Goal: Task Accomplishment & Management: Complete application form

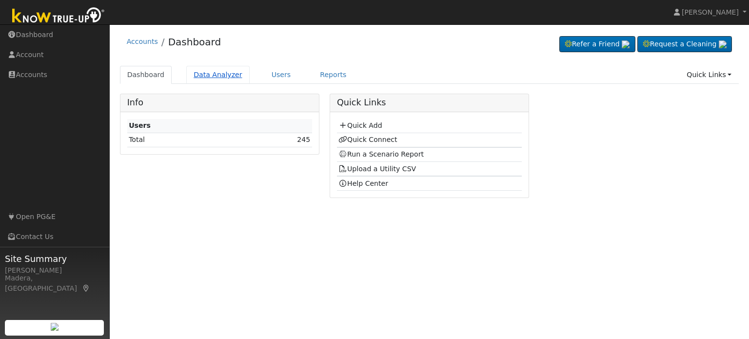
click at [211, 75] on link "Data Analyzer" at bounding box center [217, 75] width 63 height 18
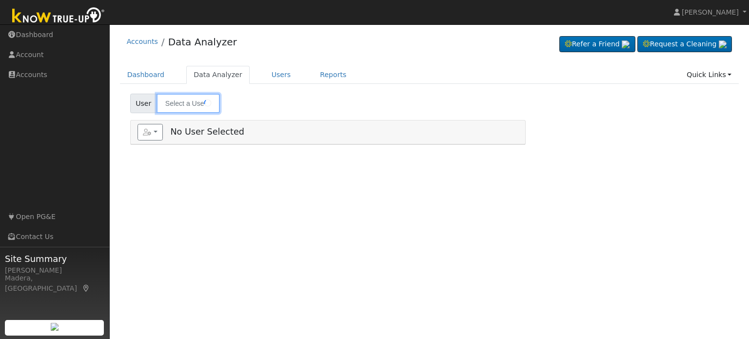
type input "Julius Torres"
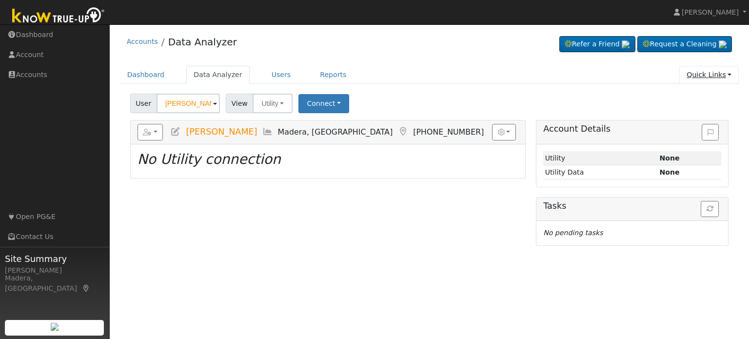
click at [709, 73] on link "Quick Links" at bounding box center [708, 75] width 59 height 18
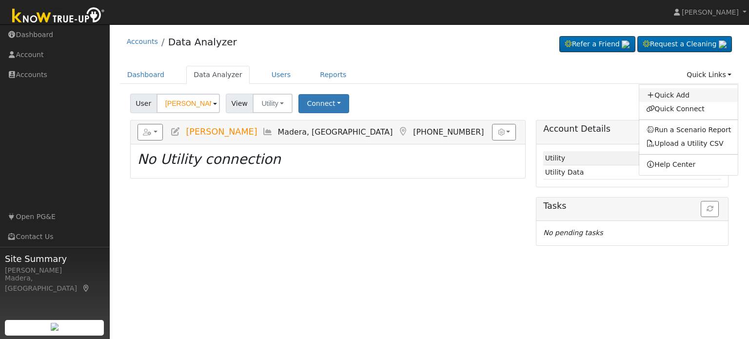
click at [688, 91] on link "Quick Add" at bounding box center [688, 95] width 99 height 14
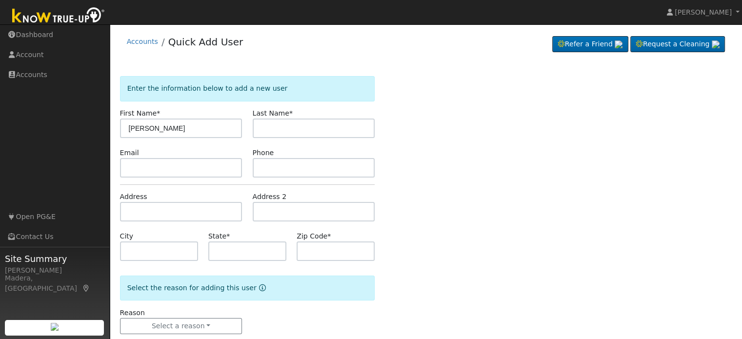
type input "Ronald"
click at [296, 124] on input "text" at bounding box center [314, 128] width 122 height 20
click at [274, 128] on input "Perrry" at bounding box center [314, 128] width 122 height 20
type input "Perry"
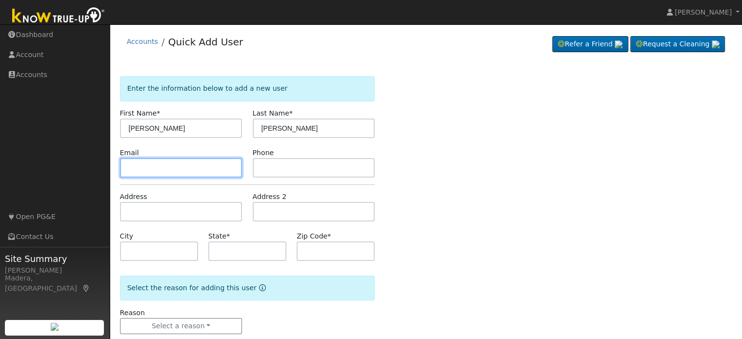
click at [197, 168] on input "text" at bounding box center [181, 168] width 122 height 20
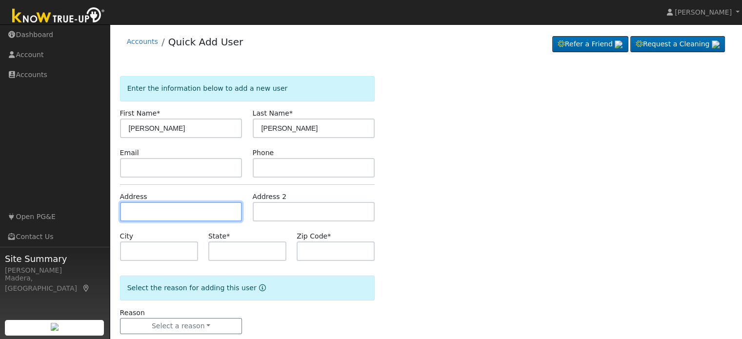
click at [189, 210] on input "text" at bounding box center [181, 212] width 122 height 20
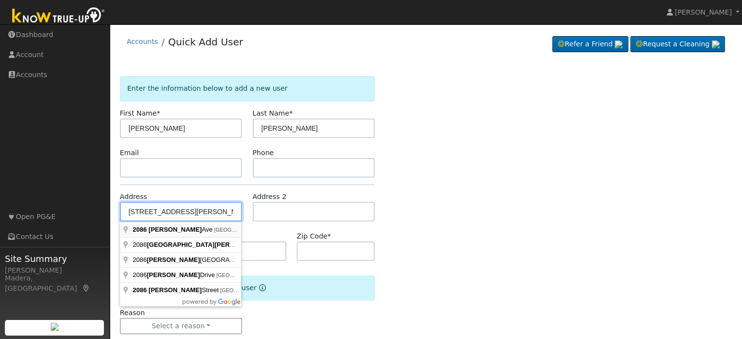
type input "[STREET_ADDRESS][PERSON_NAME]"
type input "Clovis"
type input "CA"
type input "93611"
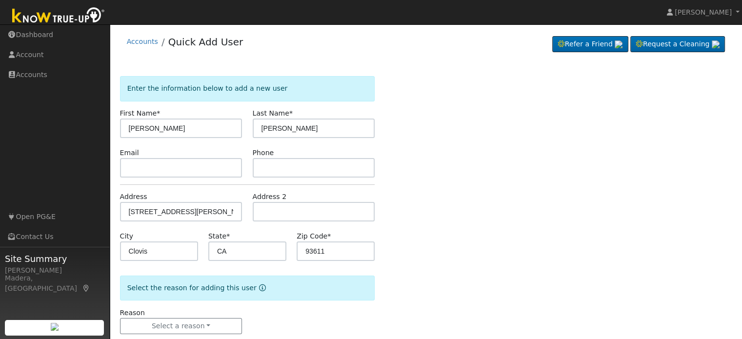
click at [408, 222] on div "Enter the information below to add a new user First Name * Ronald Last Name * P…" at bounding box center [426, 214] width 612 height 277
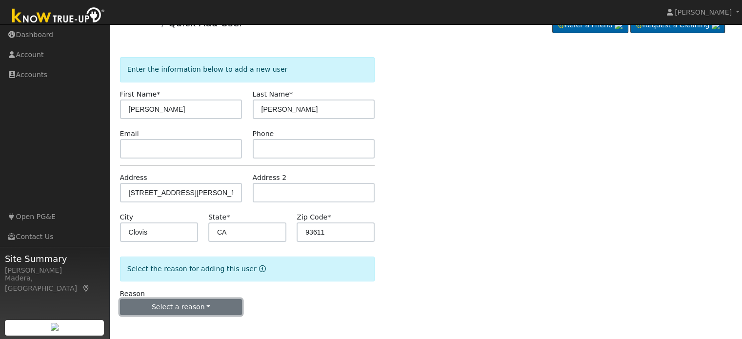
click at [209, 304] on button "Select a reason" at bounding box center [181, 307] width 122 height 17
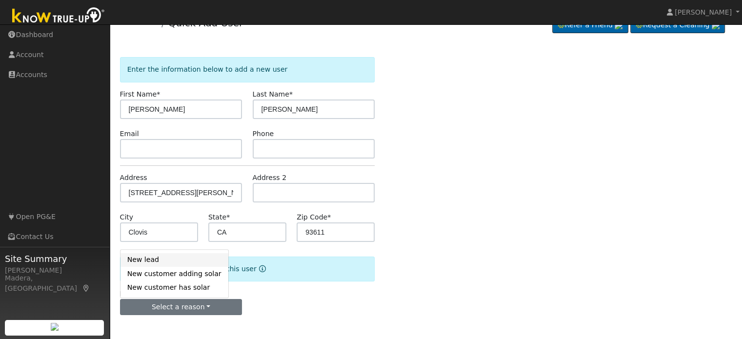
click at [151, 259] on link "New lead" at bounding box center [174, 260] width 108 height 14
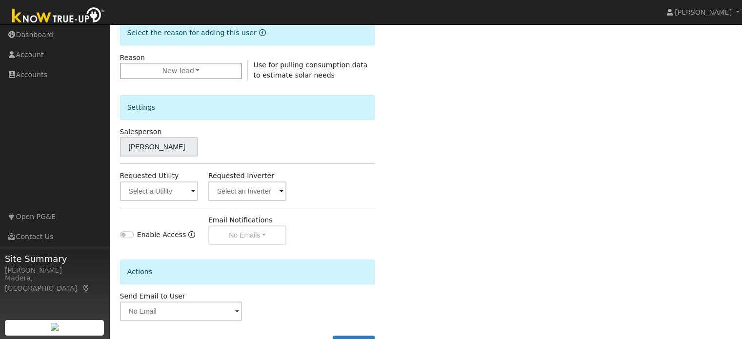
scroll to position [256, 0]
click at [156, 190] on input "text" at bounding box center [159, 190] width 78 height 20
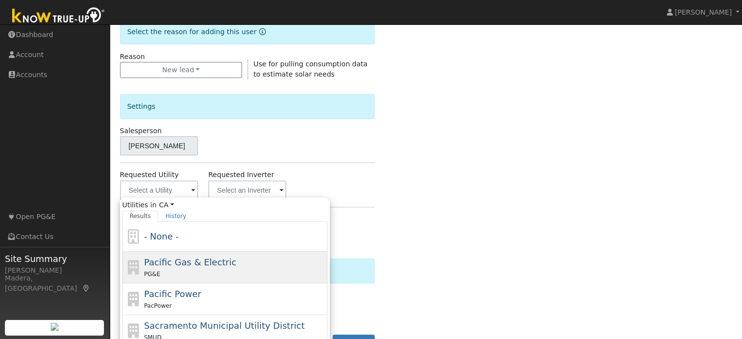
click at [177, 266] on span "Pacific Gas & Electric" at bounding box center [190, 262] width 92 height 10
type input "Pacific Gas & Electric"
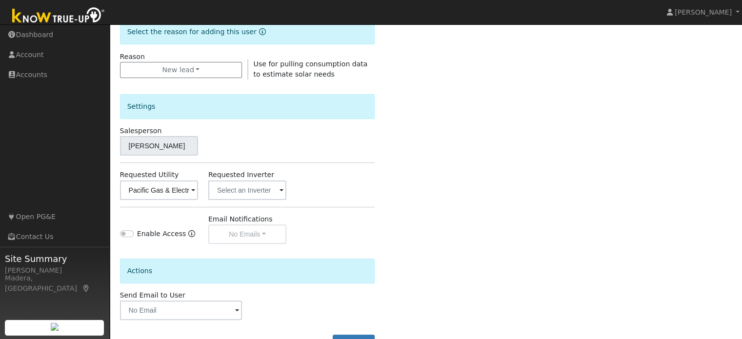
scroll to position [291, 0]
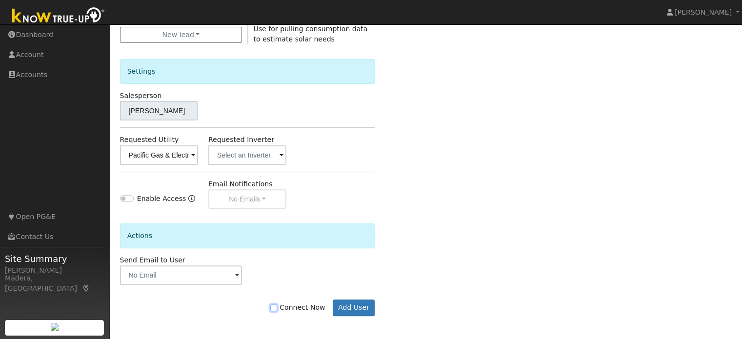
click at [277, 309] on input "Connect Now" at bounding box center [273, 307] width 7 height 7
checkbox input "true"
click at [361, 308] on button "Add User" at bounding box center [354, 307] width 42 height 17
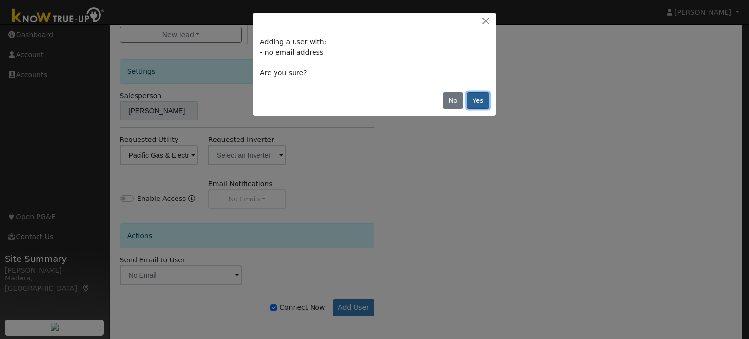
click at [480, 98] on button "Yes" at bounding box center [478, 100] width 22 height 17
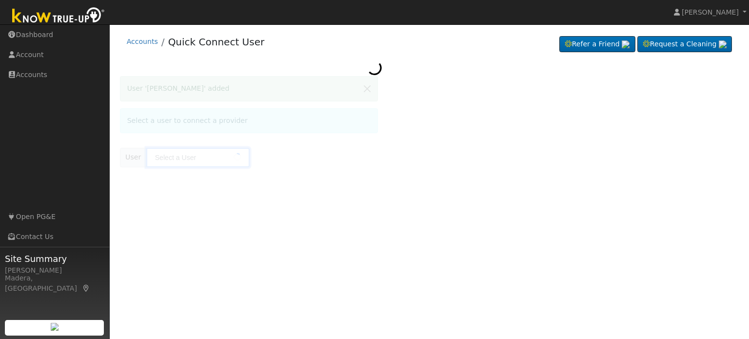
type input "Ronald Perry"
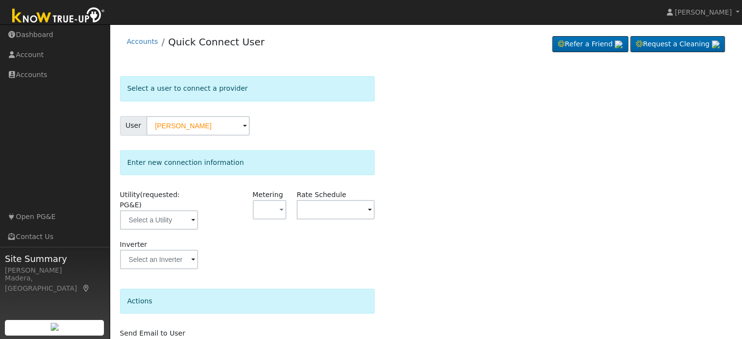
click at [417, 149] on div "Select a user to connect a provider User Ronald Perry Account Default Account D…" at bounding box center [426, 235] width 612 height 318
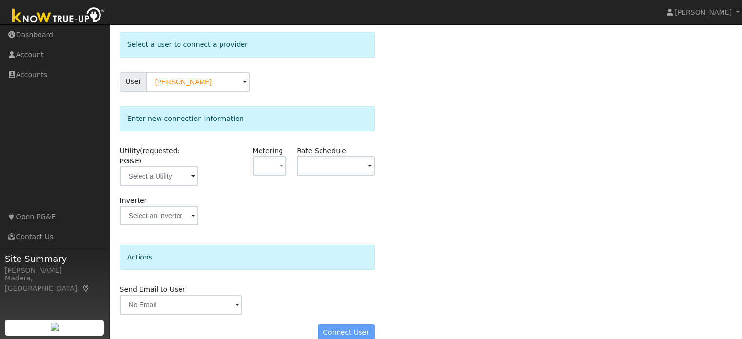
scroll to position [49, 0]
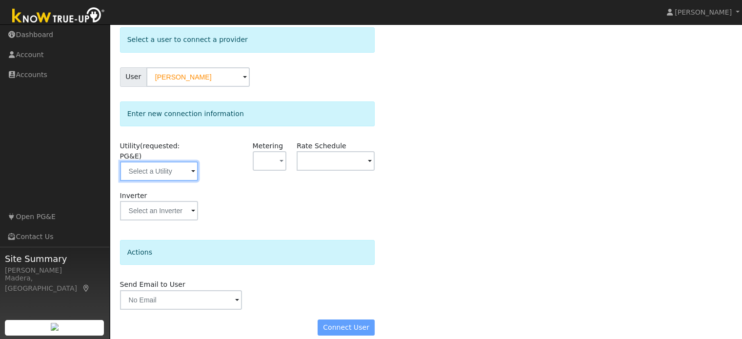
click at [158, 167] on input "text" at bounding box center [159, 171] width 78 height 20
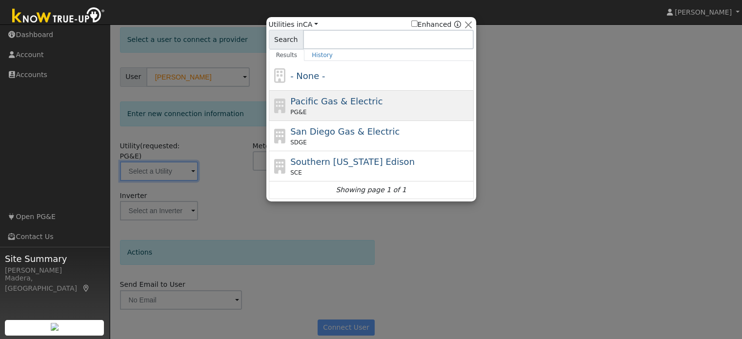
click at [334, 107] on div "Pacific Gas & Electric PG&E" at bounding box center [380, 106] width 181 height 22
type input "PG&E"
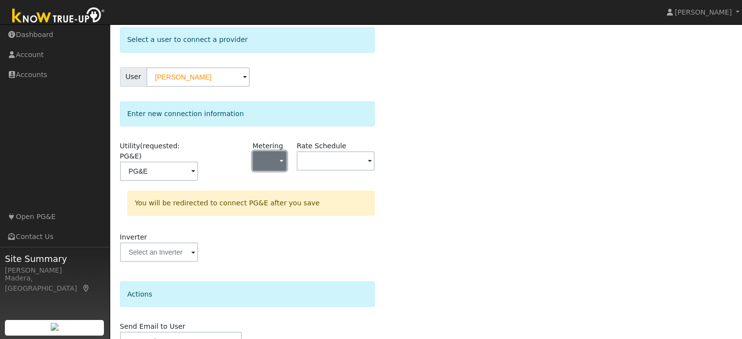
click at [261, 160] on button "button" at bounding box center [270, 161] width 34 height 20
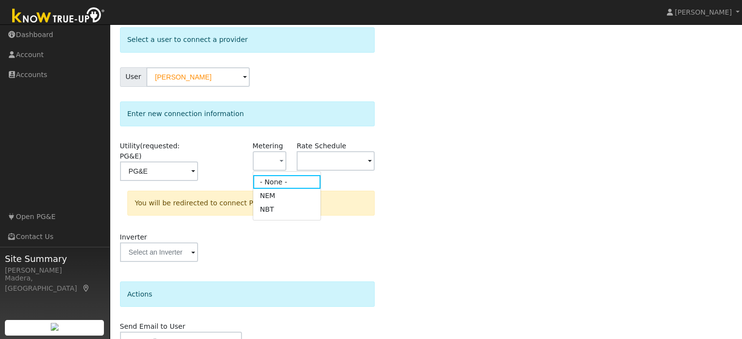
click at [240, 171] on div at bounding box center [225, 166] width 44 height 50
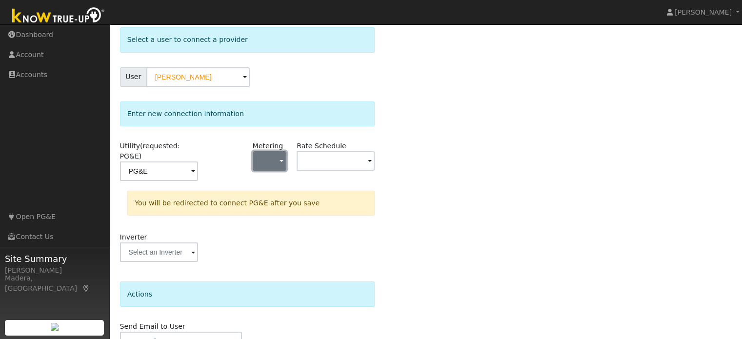
click at [262, 160] on button "button" at bounding box center [270, 161] width 34 height 20
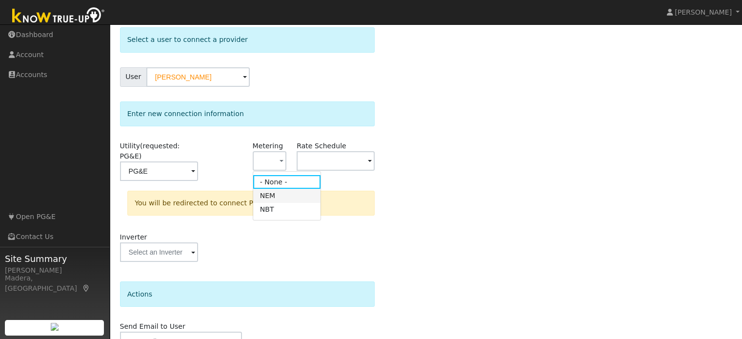
click at [270, 197] on link "NEM" at bounding box center [287, 196] width 68 height 14
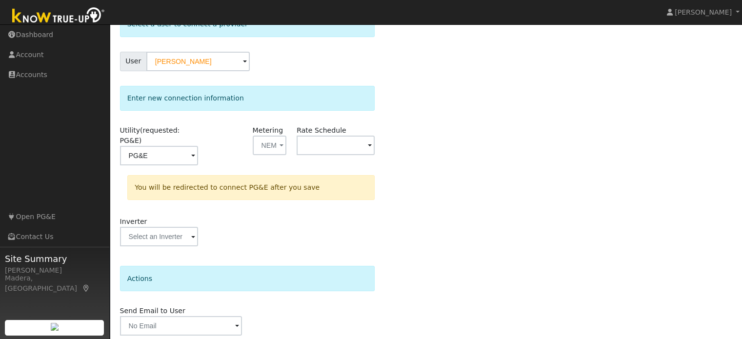
scroll to position [66, 0]
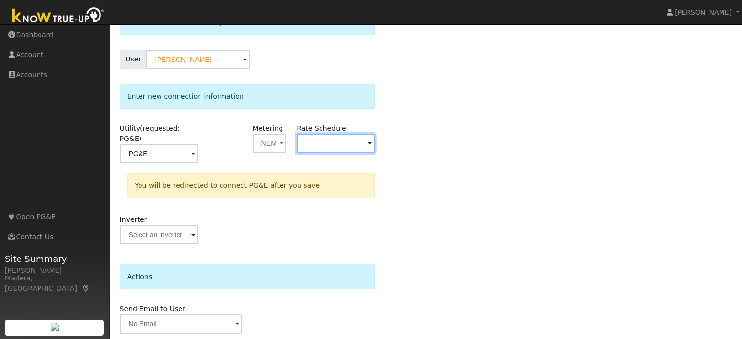
click at [326, 148] on input "text" at bounding box center [335, 144] width 78 height 20
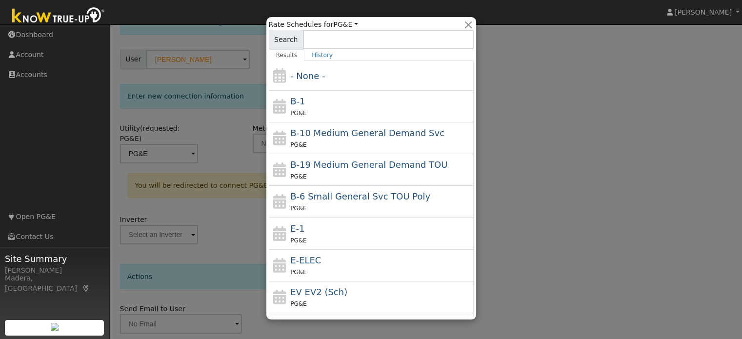
click at [223, 152] on div at bounding box center [371, 169] width 742 height 339
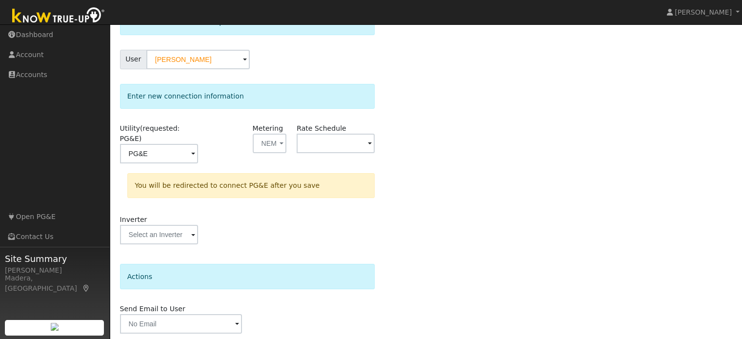
scroll to position [90, 0]
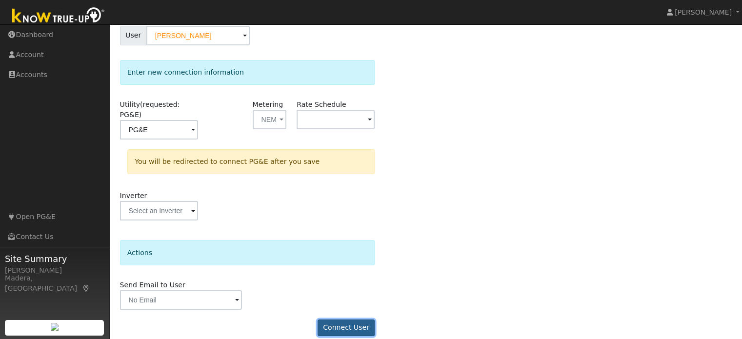
click at [349, 319] on button "Connect User" at bounding box center [346, 327] width 58 height 17
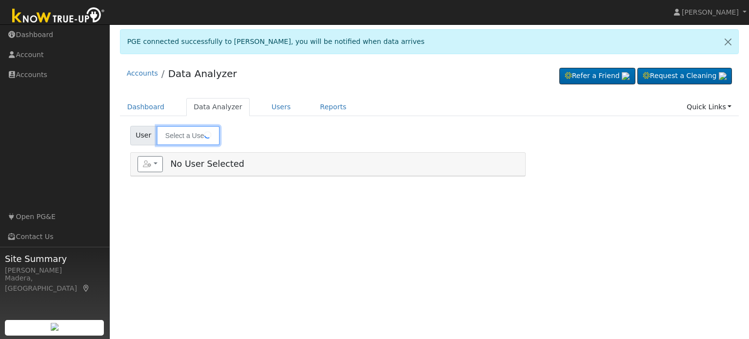
type input "[PERSON_NAME]"
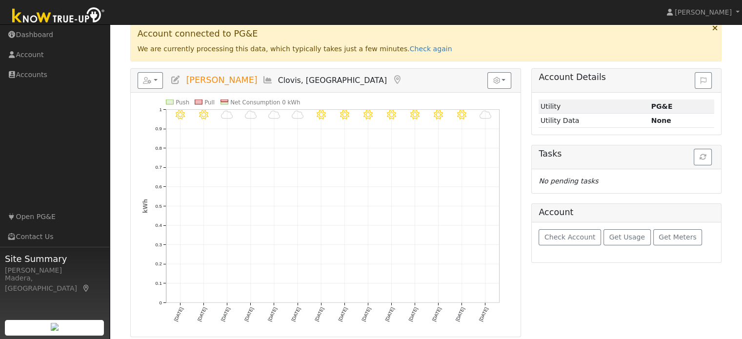
scroll to position [132, 0]
click at [612, 236] on span "Get Usage" at bounding box center [627, 236] width 36 height 8
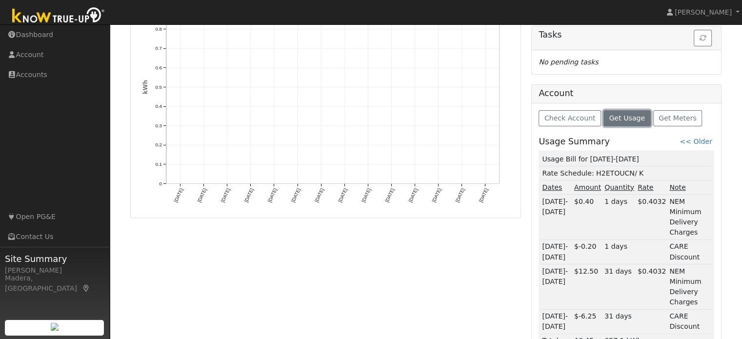
scroll to position [0, 0]
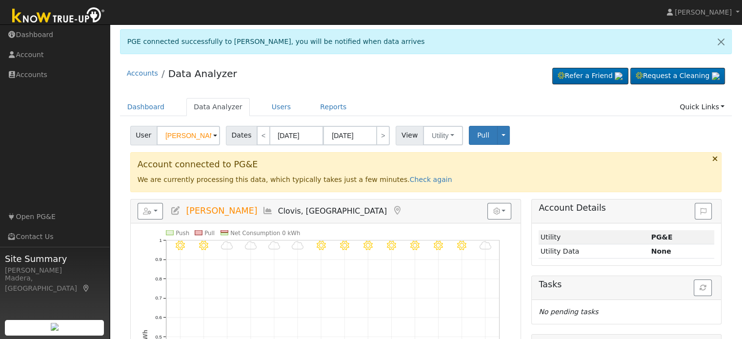
click at [715, 156] on icon at bounding box center [713, 158] width 5 height 7
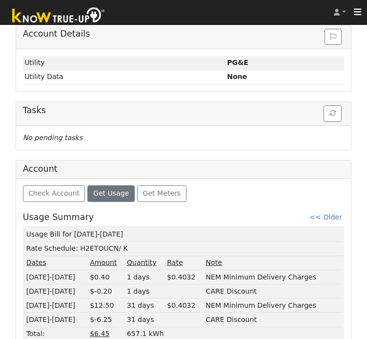
scroll to position [433, 0]
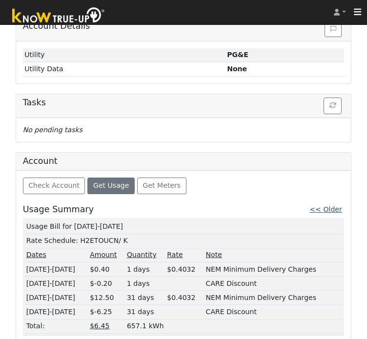
click at [335, 209] on link "<< Older" at bounding box center [325, 209] width 32 height 8
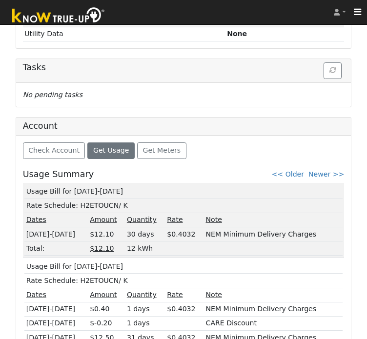
scroll to position [470, 0]
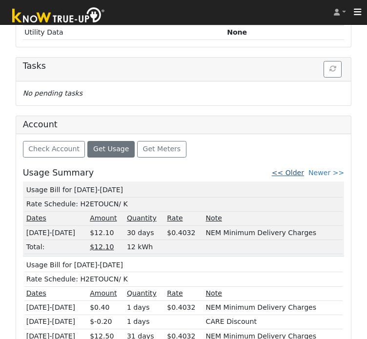
click at [295, 169] on link "<< Older" at bounding box center [288, 173] width 32 height 8
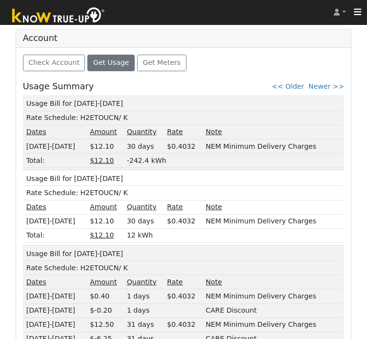
scroll to position [552, 0]
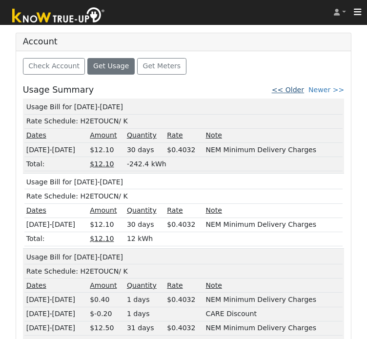
click at [298, 87] on link "<< Older" at bounding box center [288, 90] width 32 height 8
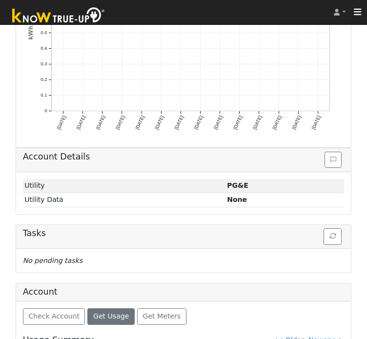
scroll to position [479, 0]
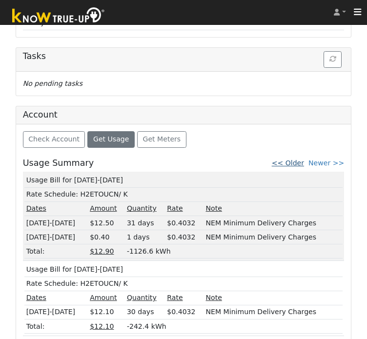
click at [298, 159] on link "<< Older" at bounding box center [288, 163] width 32 height 8
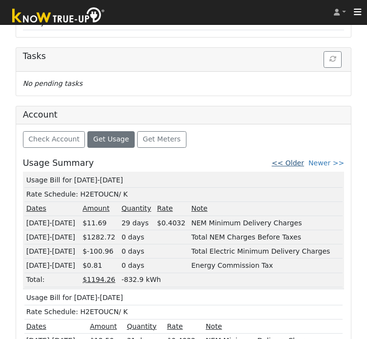
click at [292, 159] on link "<< Older" at bounding box center [288, 163] width 32 height 8
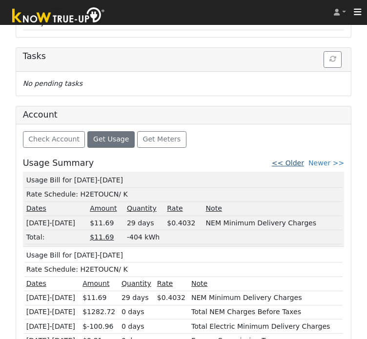
click at [295, 160] on link "<< Older" at bounding box center [288, 163] width 32 height 8
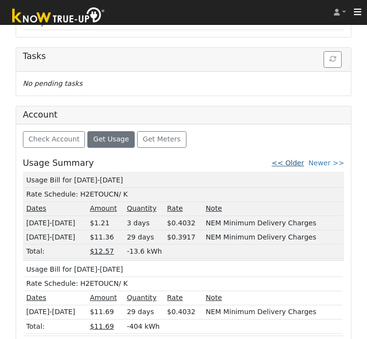
click at [301, 159] on link "<< Older" at bounding box center [288, 163] width 32 height 8
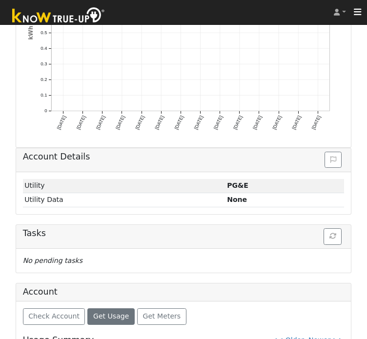
scroll to position [405, 0]
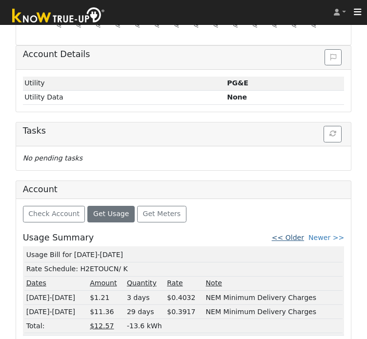
click at [300, 237] on link "<< Older" at bounding box center [288, 238] width 32 height 8
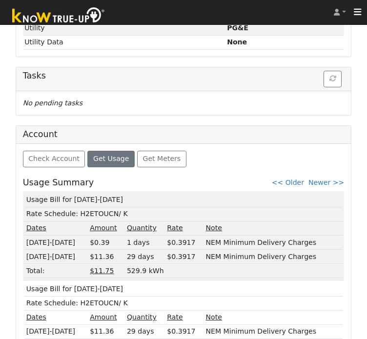
scroll to position [568, 0]
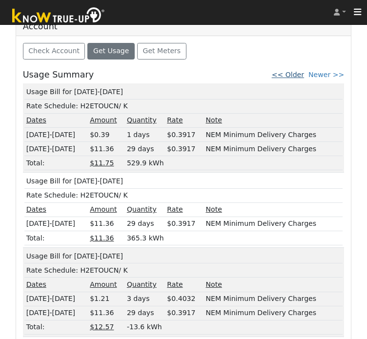
click at [299, 73] on link "<< Older" at bounding box center [288, 75] width 32 height 8
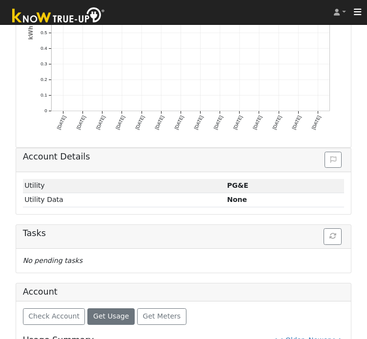
scroll to position [479, 0]
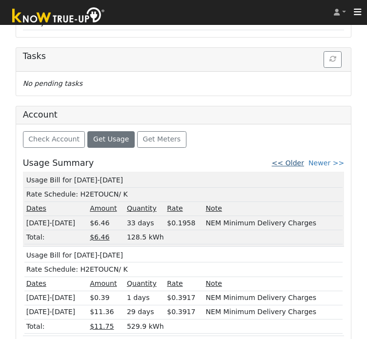
click at [295, 159] on link "<< Older" at bounding box center [288, 163] width 32 height 8
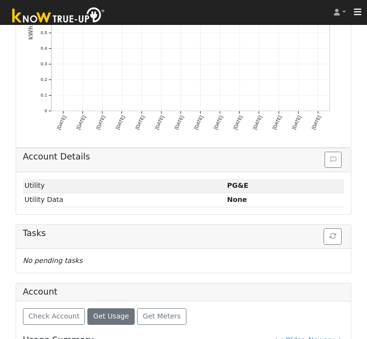
scroll to position [391, 0]
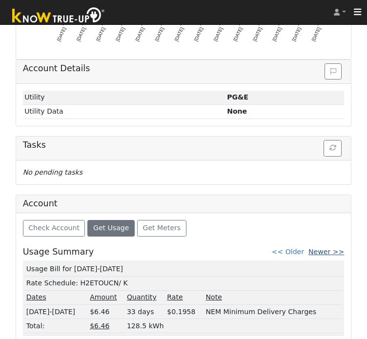
click at [325, 248] on link "Newer >>" at bounding box center [326, 252] width 36 height 8
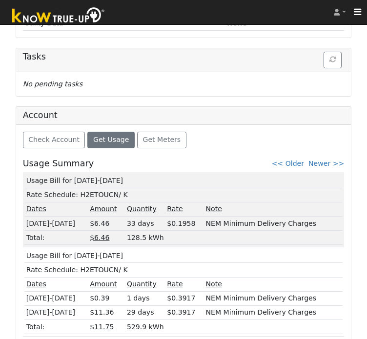
scroll to position [479, 0]
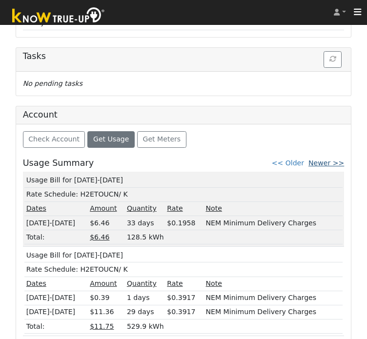
click at [326, 159] on link "Newer >>" at bounding box center [326, 163] width 36 height 8
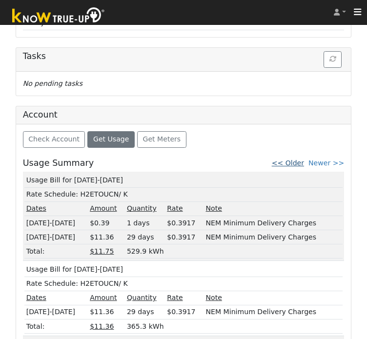
click at [299, 160] on link "<< Older" at bounding box center [288, 163] width 32 height 8
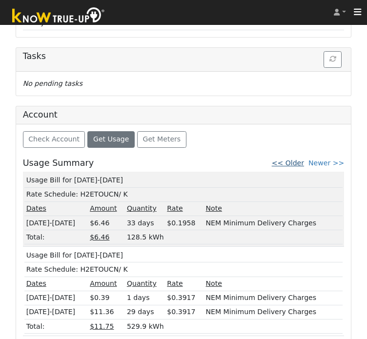
click at [301, 161] on link "<< Older" at bounding box center [288, 163] width 32 height 8
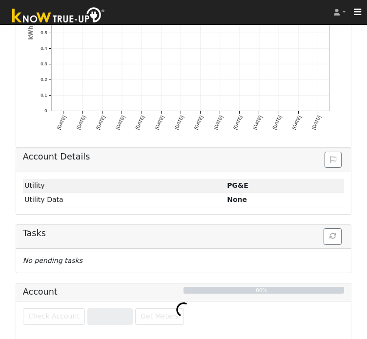
scroll to position [391, 0]
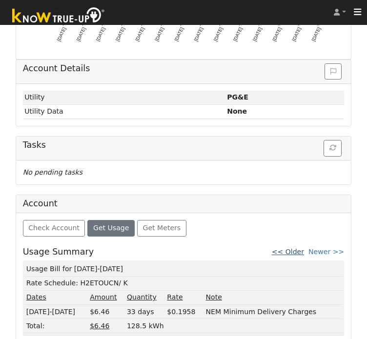
click at [304, 251] on link "<< Older" at bounding box center [288, 252] width 32 height 8
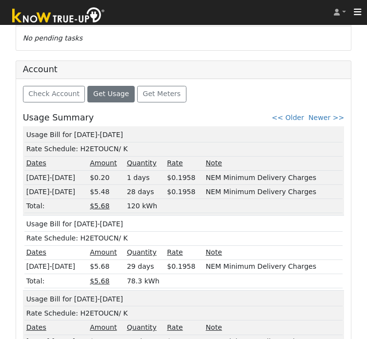
scroll to position [526, 0]
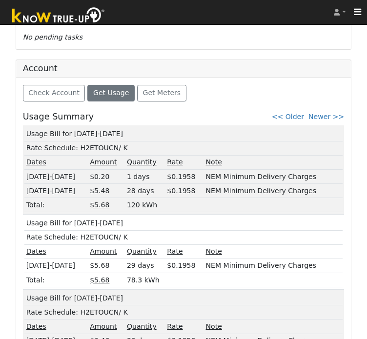
click at [60, 189] on td "[DATE]-[DATE]" at bounding box center [55, 191] width 63 height 14
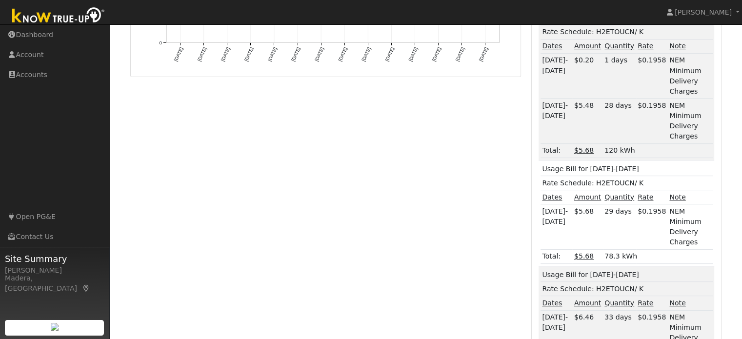
scroll to position [0, 0]
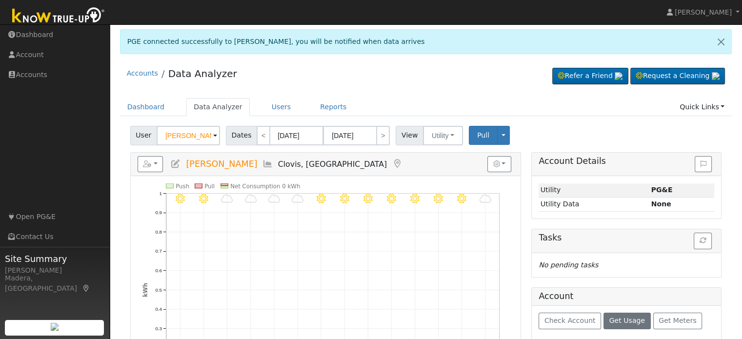
click at [178, 165] on icon at bounding box center [175, 163] width 11 height 9
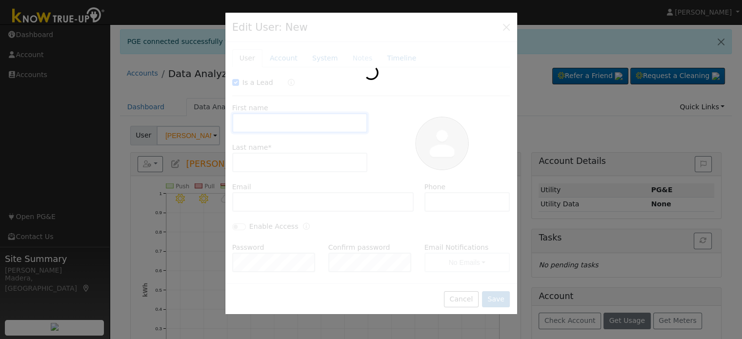
checkbox input "true"
type input "Ronald"
type input "Perry"
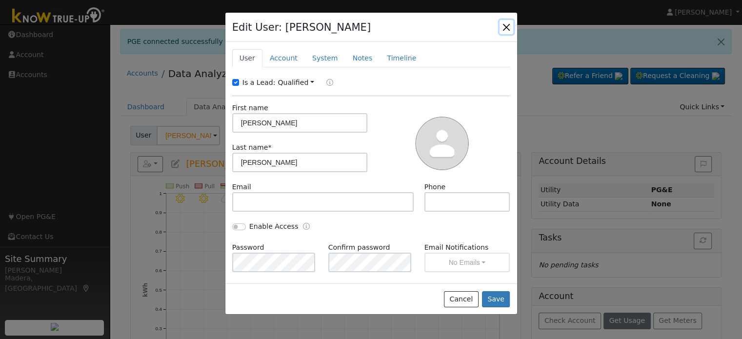
click at [509, 31] on button "button" at bounding box center [506, 27] width 14 height 14
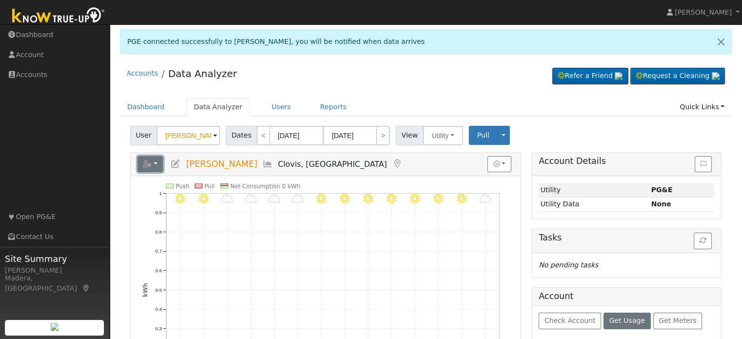
click at [151, 161] on icon "button" at bounding box center [147, 163] width 9 height 7
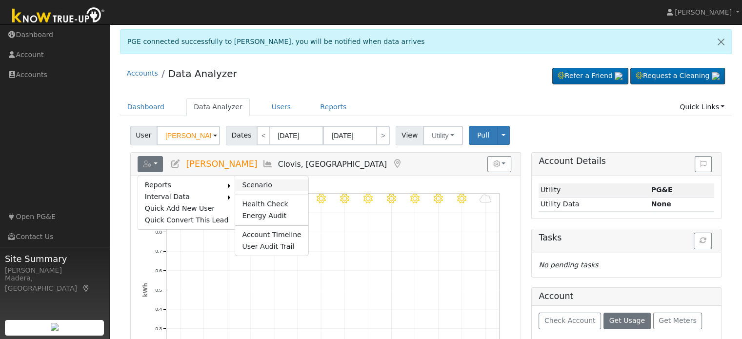
click at [273, 184] on link "Scenario" at bounding box center [271, 185] width 73 height 12
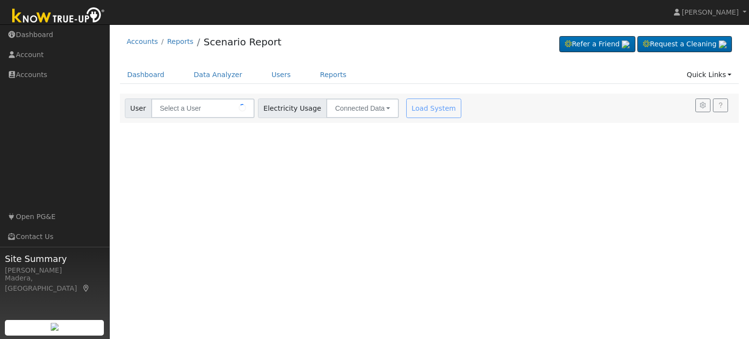
type input "[PERSON_NAME]"
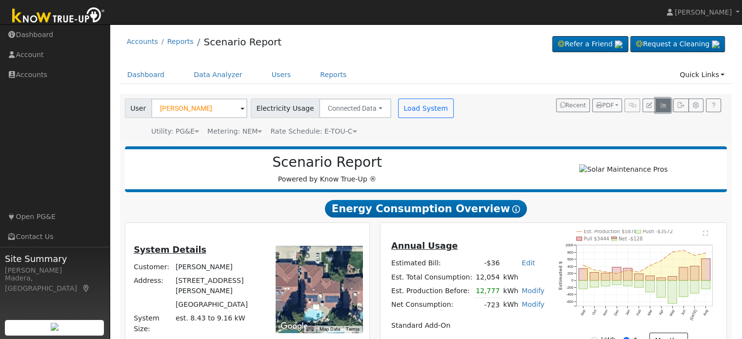
click at [661, 106] on icon "button" at bounding box center [662, 105] width 7 height 6
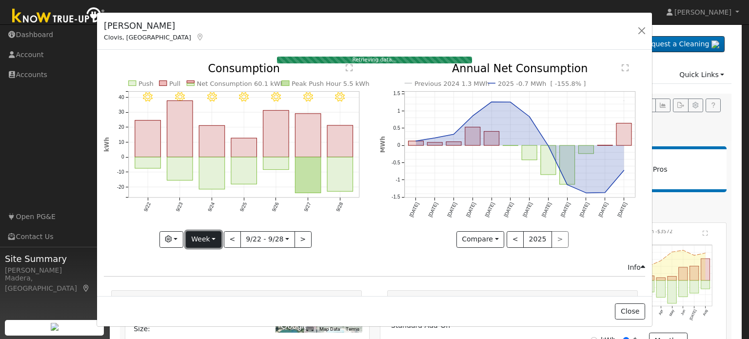
click at [197, 235] on button "Week" at bounding box center [204, 239] width 36 height 17
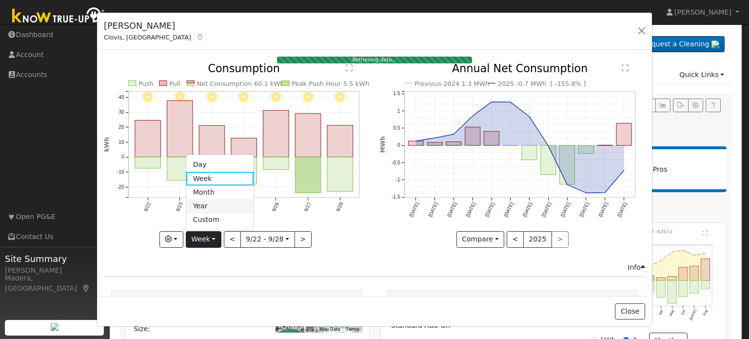
click at [209, 205] on link "Year" at bounding box center [220, 206] width 68 height 14
type input "2024-09-01"
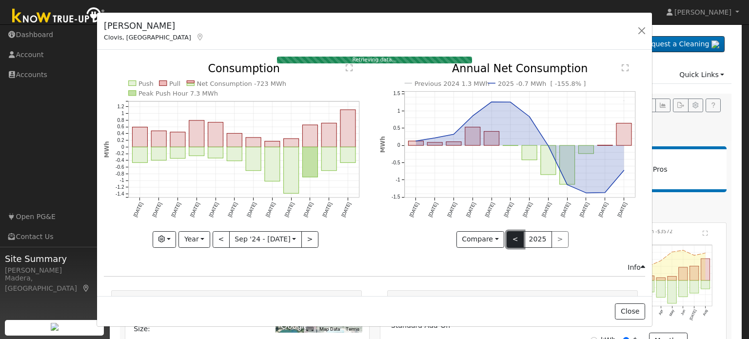
click at [509, 241] on button "<" at bounding box center [515, 239] width 17 height 17
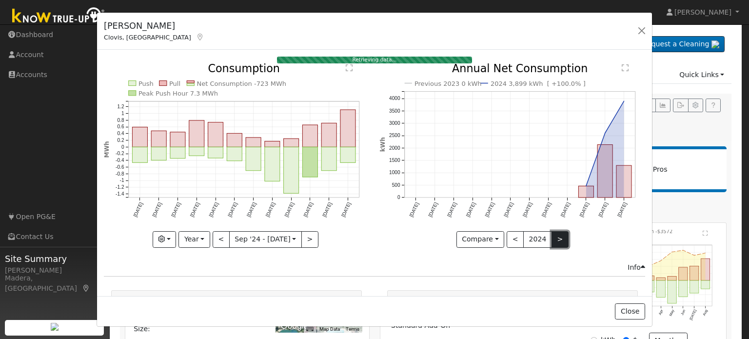
click at [554, 234] on button ">" at bounding box center [559, 239] width 17 height 17
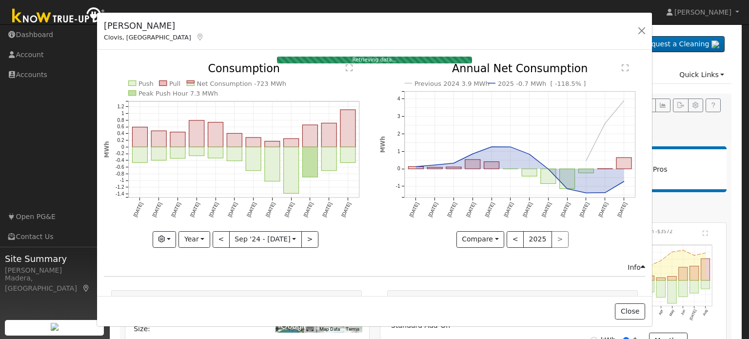
click at [640, 23] on div "Ronald Perry Clovis, CA Default Account Default Account 2086 Gibson Avenue, Clo…" at bounding box center [374, 32] width 555 height 38
click at [637, 26] on button "button" at bounding box center [642, 31] width 14 height 14
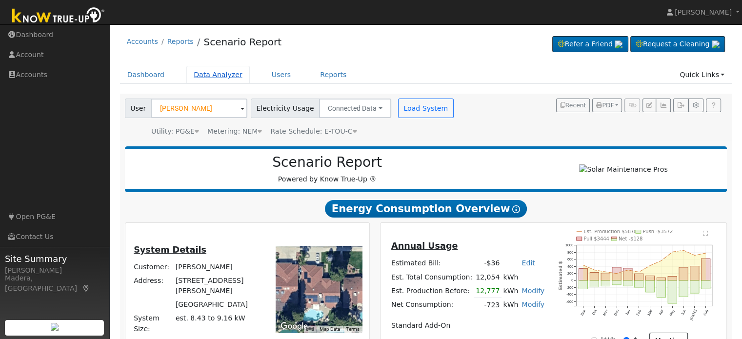
click at [208, 79] on link "Data Analyzer" at bounding box center [217, 75] width 63 height 18
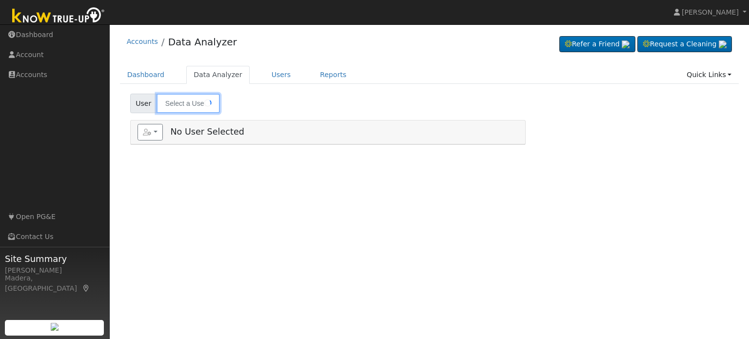
type input "[PERSON_NAME]"
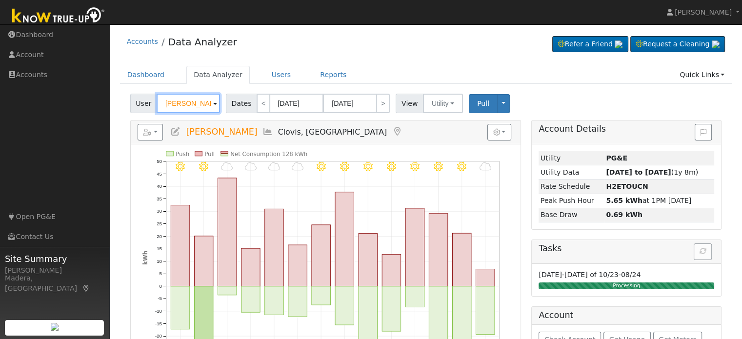
scroll to position [53, 0]
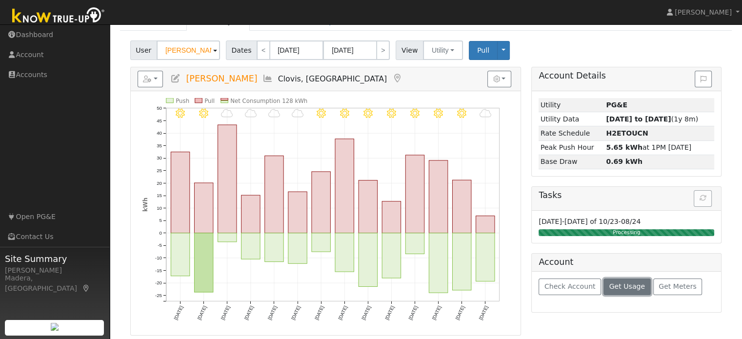
click at [621, 286] on span "Get Usage" at bounding box center [627, 286] width 36 height 8
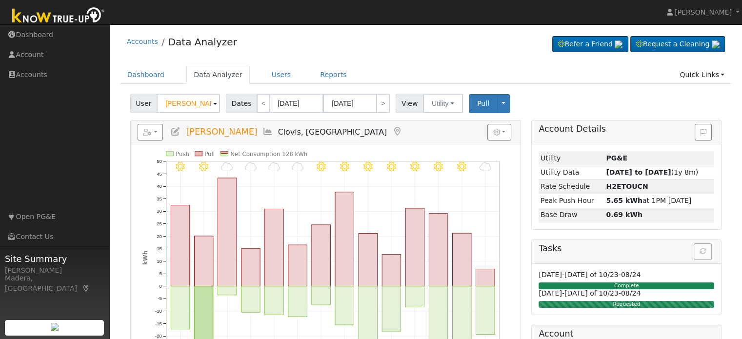
scroll to position [240, 0]
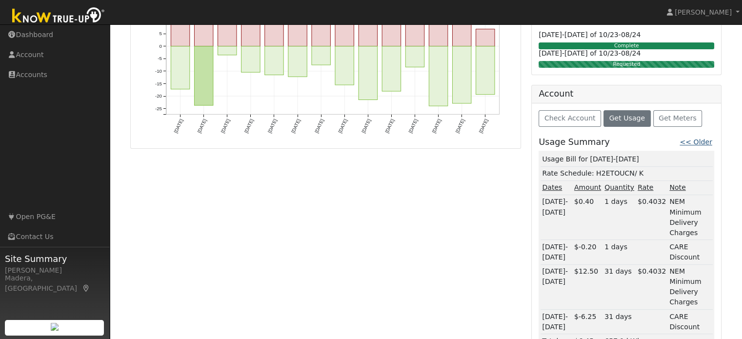
click at [704, 138] on link "<< Older" at bounding box center [695, 142] width 32 height 8
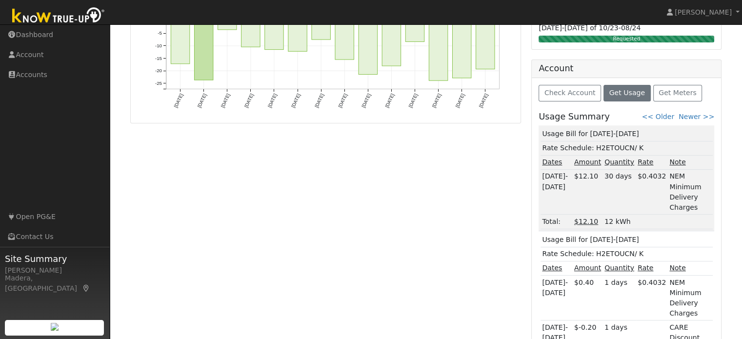
scroll to position [354, 0]
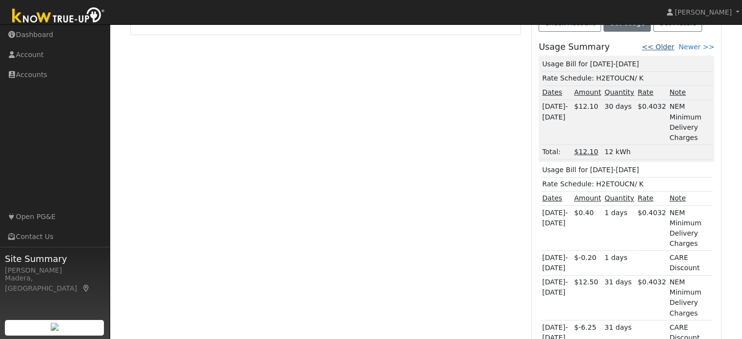
click at [664, 43] on link "<< Older" at bounding box center [658, 47] width 32 height 8
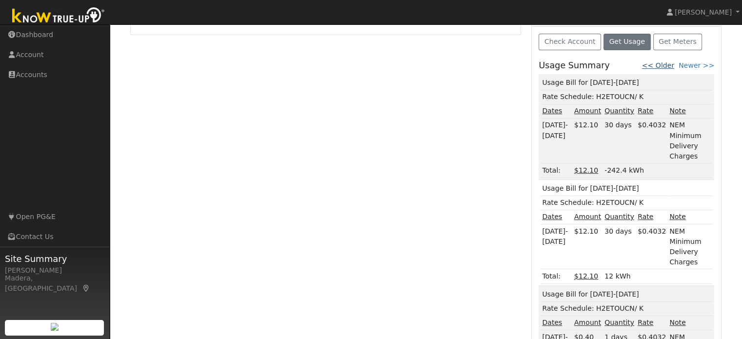
click at [671, 63] on link "<< Older" at bounding box center [658, 65] width 32 height 8
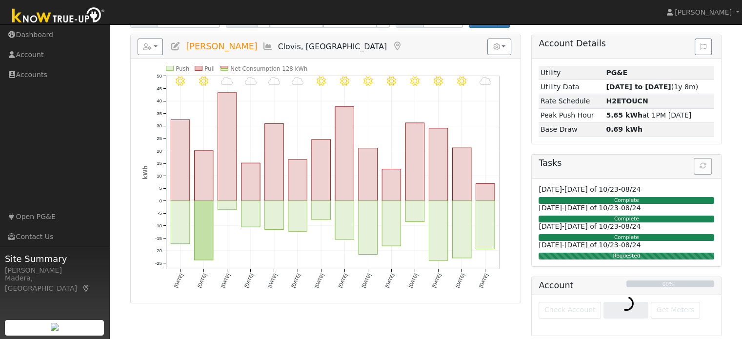
scroll to position [324, 0]
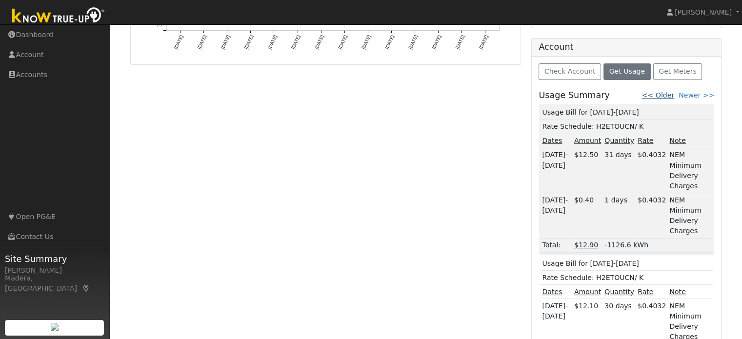
click at [666, 91] on link "<< Older" at bounding box center [658, 95] width 32 height 8
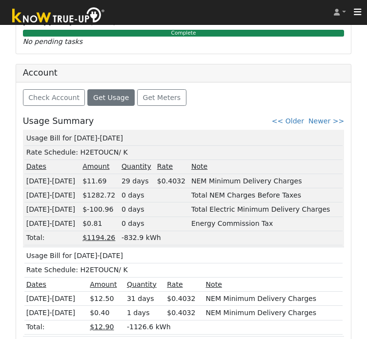
scroll to position [623, 0]
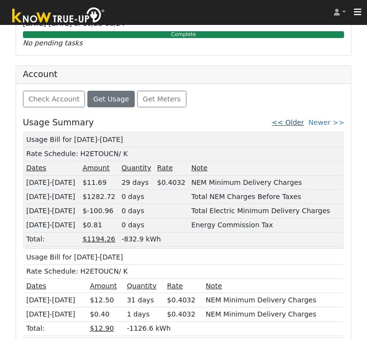
click at [302, 118] on link "<< Older" at bounding box center [288, 122] width 32 height 8
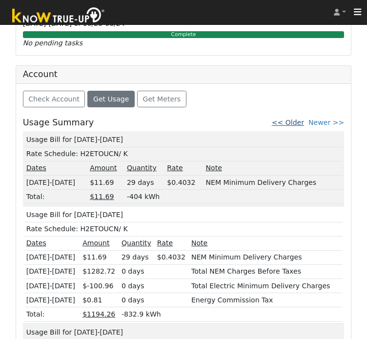
click at [296, 122] on link "<< Older" at bounding box center [288, 122] width 32 height 8
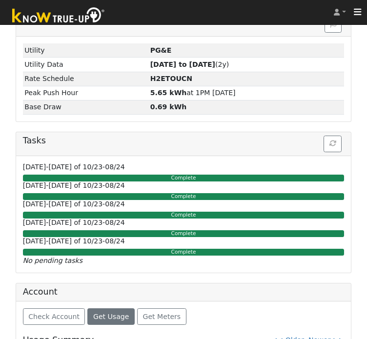
scroll to position [583, 0]
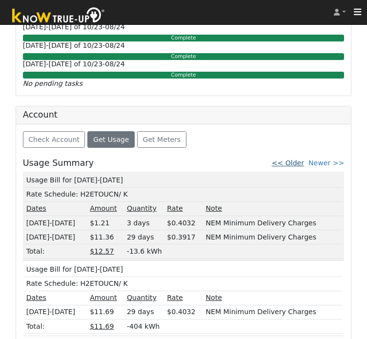
click at [297, 159] on link "<< Older" at bounding box center [288, 163] width 32 height 8
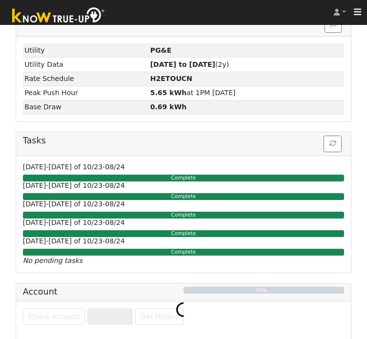
scroll to position [508, 0]
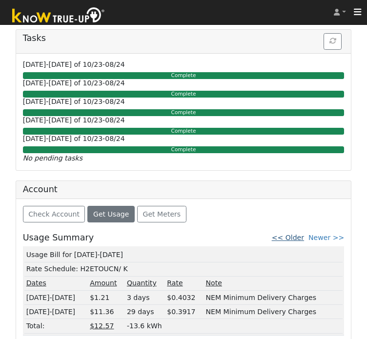
click at [302, 239] on link "<< Older" at bounding box center [288, 238] width 32 height 8
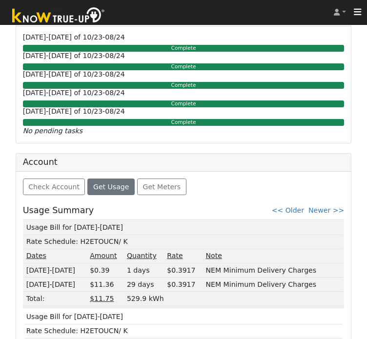
scroll to position [536, 0]
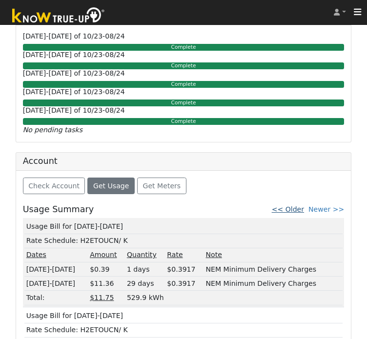
click at [301, 208] on link "<< Older" at bounding box center [288, 209] width 32 height 8
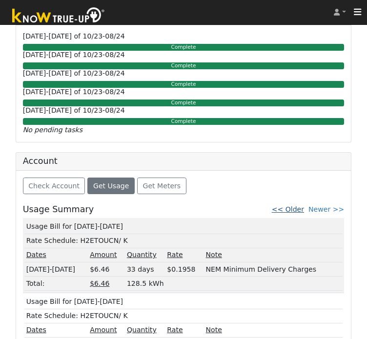
click at [299, 206] on link "<< Older" at bounding box center [288, 209] width 32 height 8
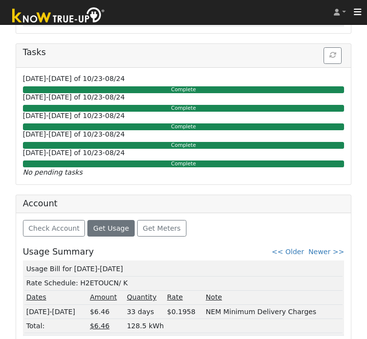
scroll to position [493, 0]
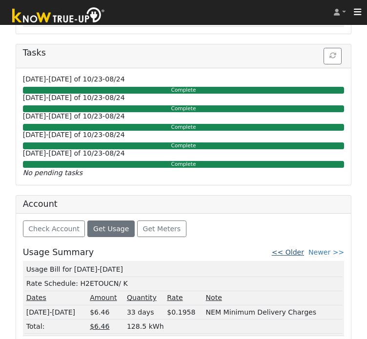
click at [298, 250] on link "<< Older" at bounding box center [288, 252] width 32 height 8
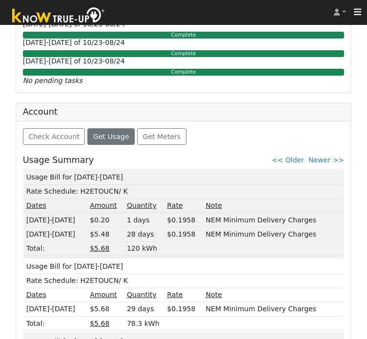
scroll to position [587, 0]
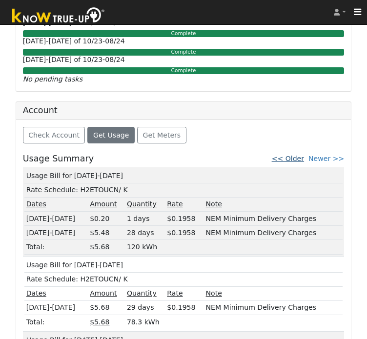
click at [302, 158] on link "<< Older" at bounding box center [288, 159] width 32 height 8
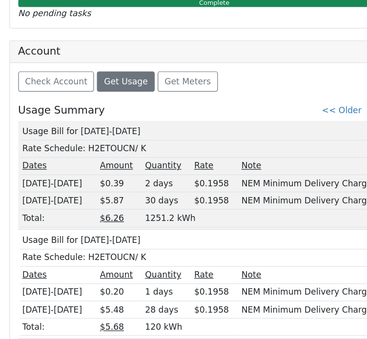
scroll to position [593, 0]
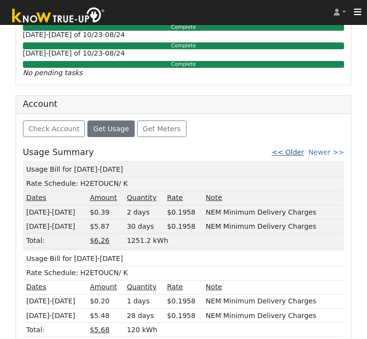
click at [299, 148] on link "<< Older" at bounding box center [288, 152] width 32 height 8
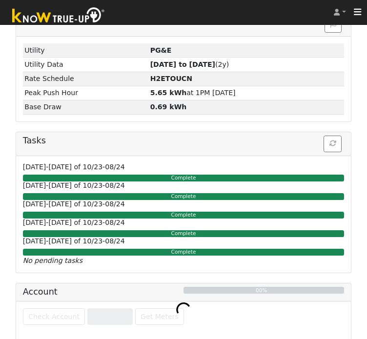
scroll to position [583, 0]
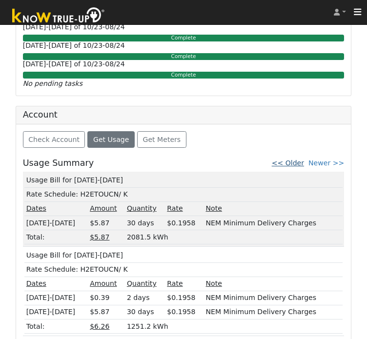
click at [302, 159] on link "<< Older" at bounding box center [288, 163] width 32 height 8
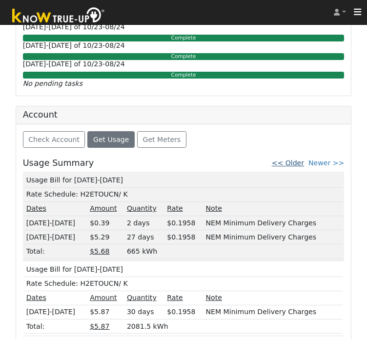
click at [300, 159] on link "<< Older" at bounding box center [288, 163] width 32 height 8
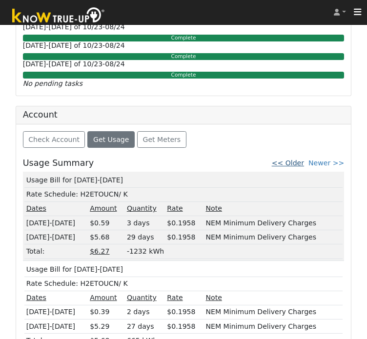
click at [296, 159] on link "<< Older" at bounding box center [288, 163] width 32 height 8
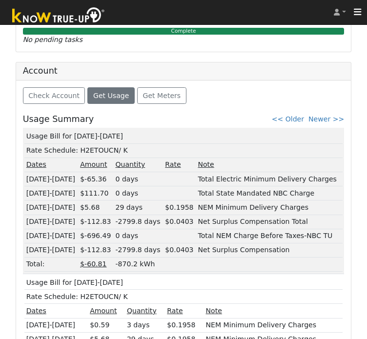
scroll to position [627, 0]
